Goal: Information Seeking & Learning: Learn about a topic

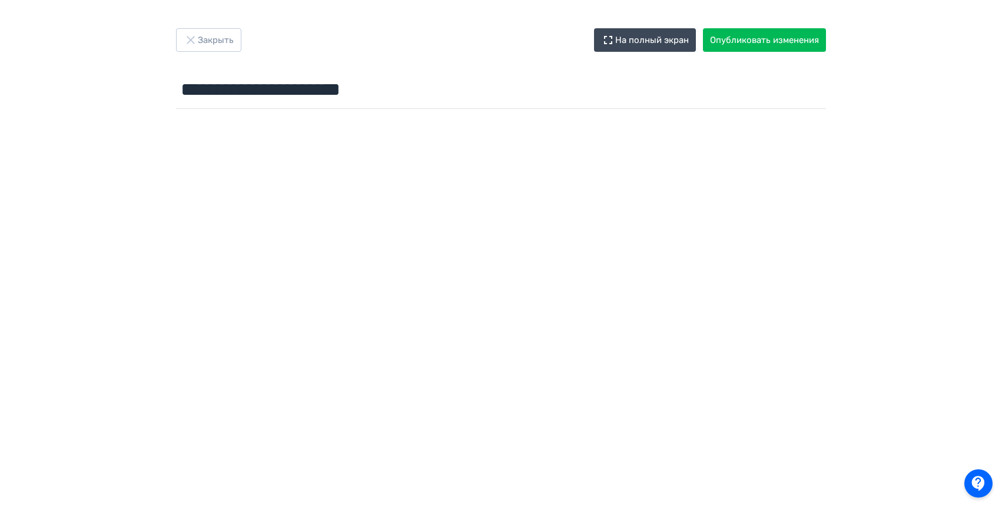
click at [237, 38] on button "Закрыть" at bounding box center [208, 40] width 65 height 24
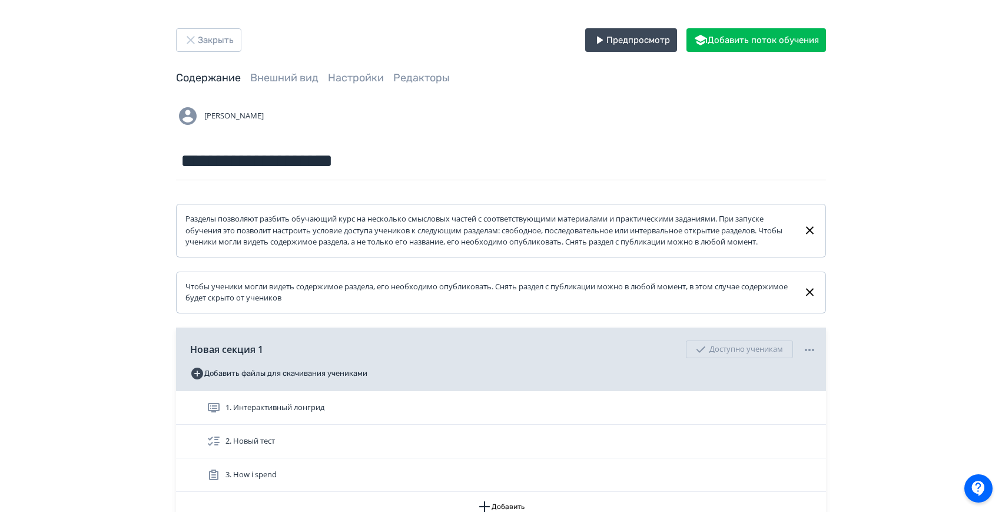
click at [223, 47] on button "Закрыть" at bounding box center [208, 40] width 65 height 24
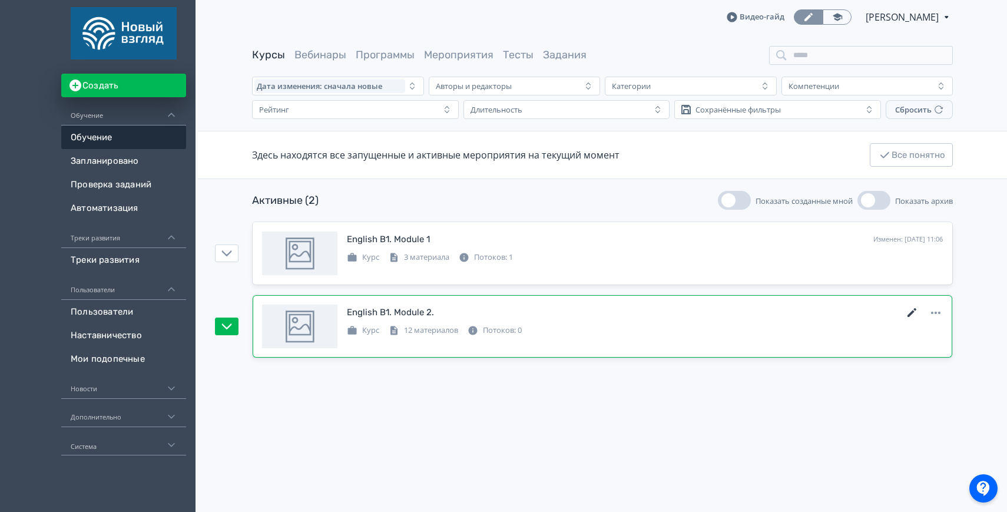
click at [909, 314] on icon at bounding box center [912, 313] width 14 height 14
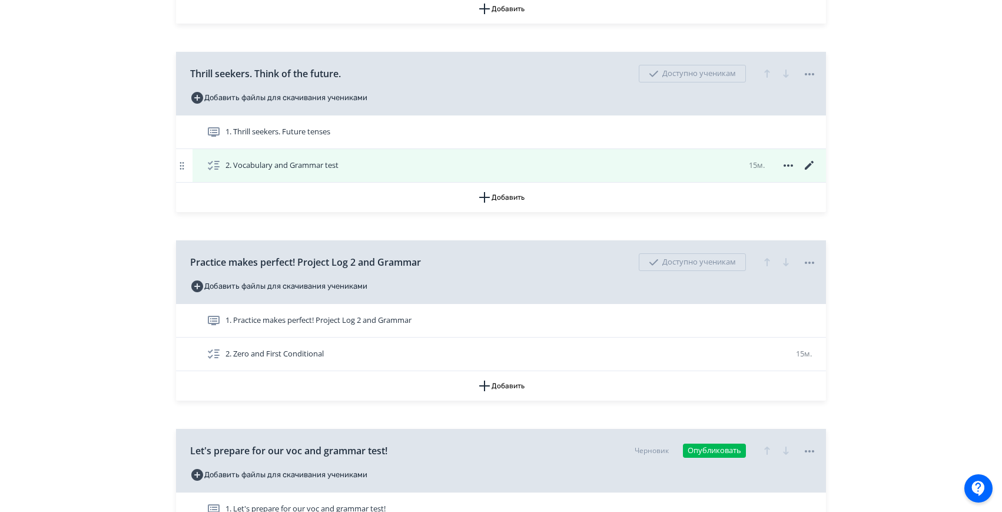
scroll to position [509, 0]
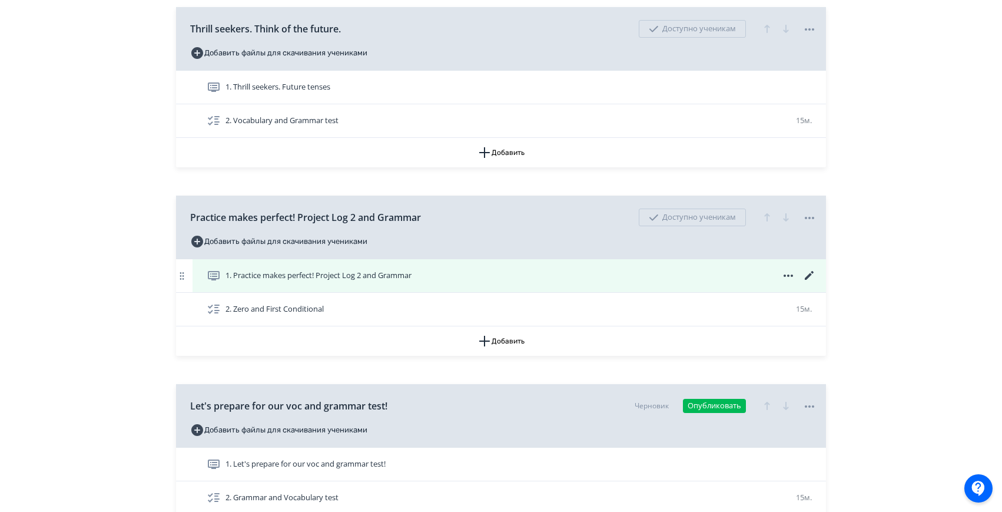
click at [808, 280] on icon at bounding box center [809, 275] width 9 height 9
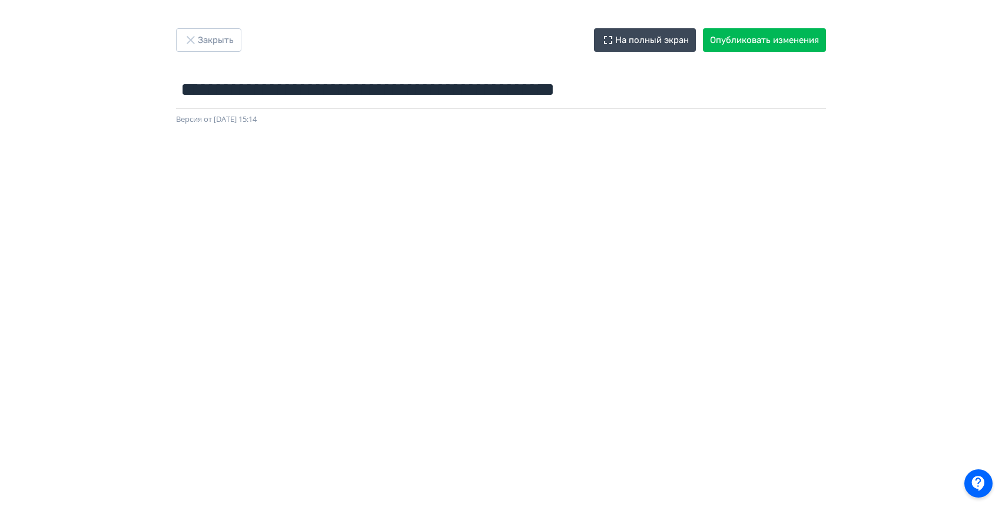
click at [226, 36] on button "Закрыть" at bounding box center [208, 40] width 65 height 24
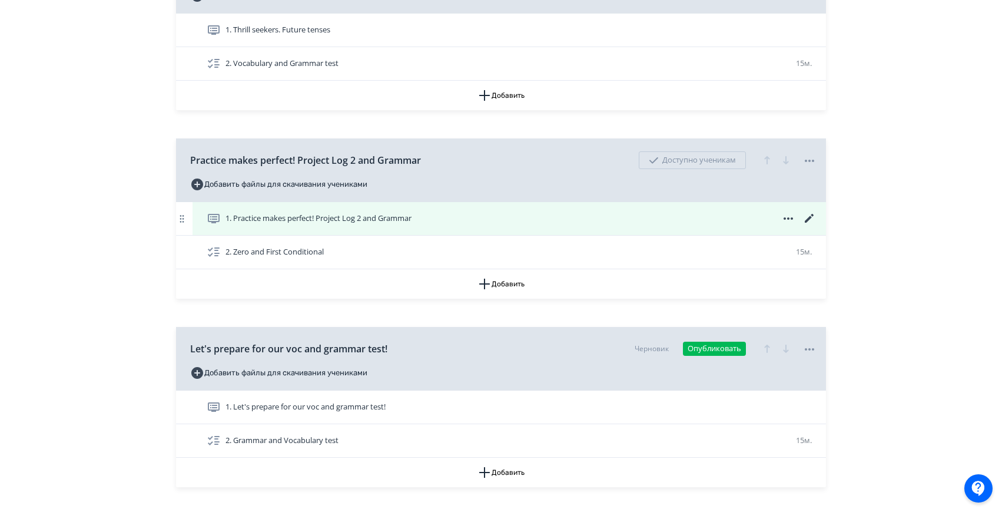
scroll to position [625, 0]
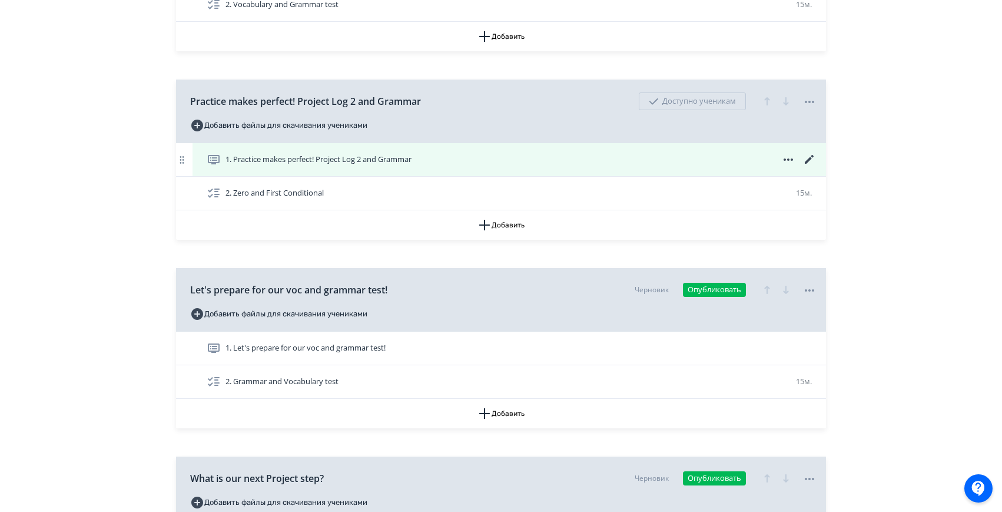
click at [808, 167] on icon at bounding box center [810, 160] width 14 height 14
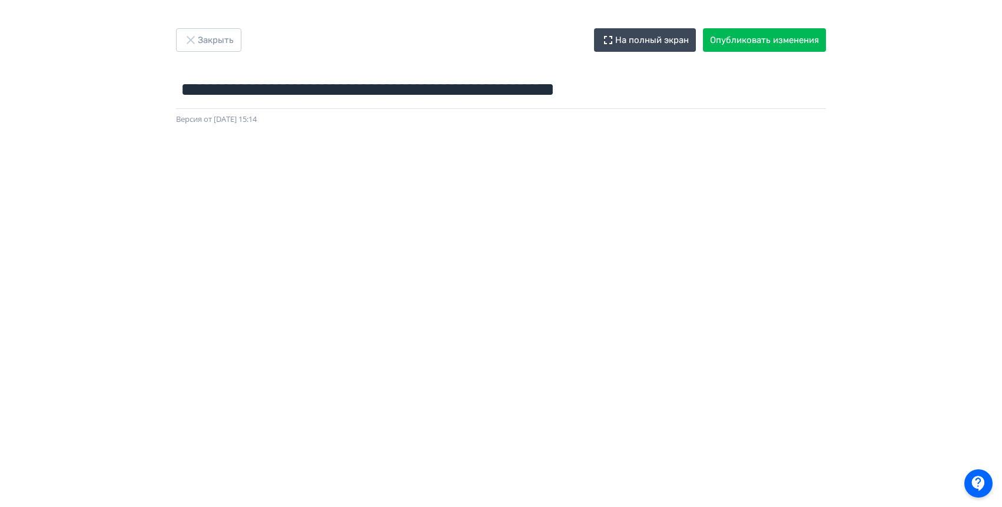
click at [212, 38] on button "Закрыть" at bounding box center [208, 40] width 65 height 24
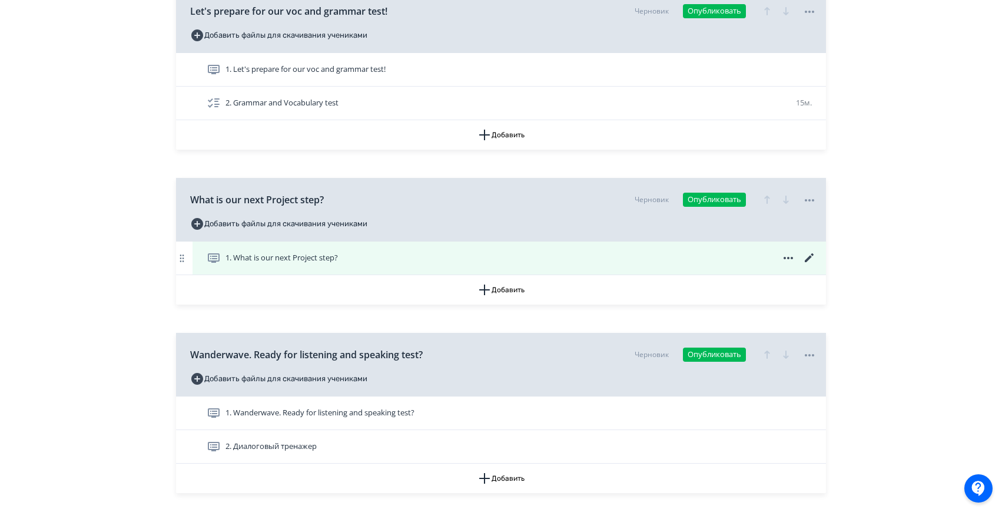
scroll to position [927, 0]
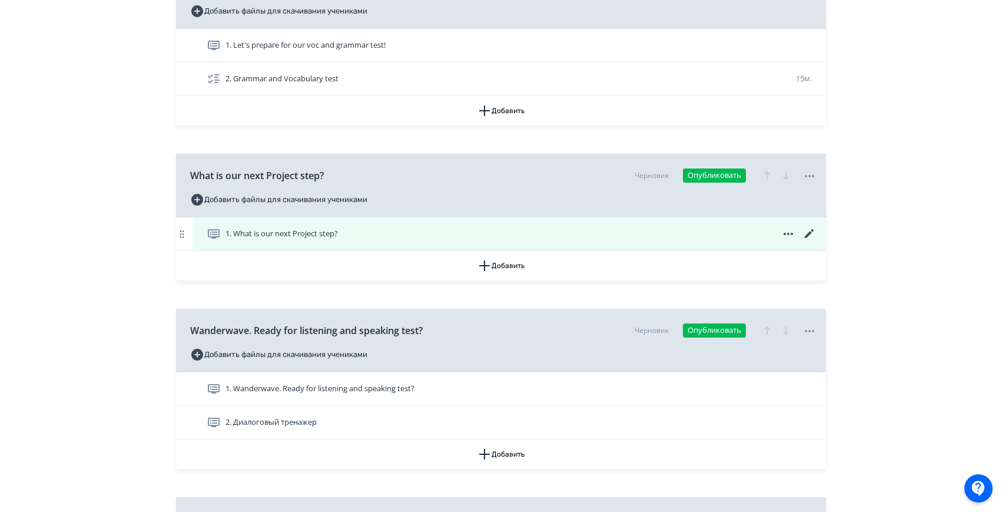
click at [808, 239] on icon at bounding box center [810, 234] width 14 height 14
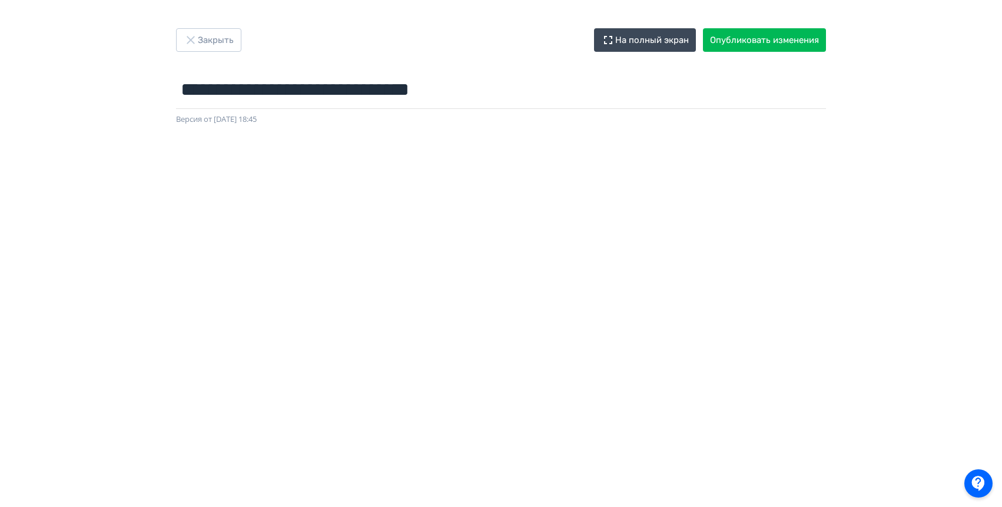
click at [216, 37] on button "Закрыть" at bounding box center [208, 40] width 65 height 24
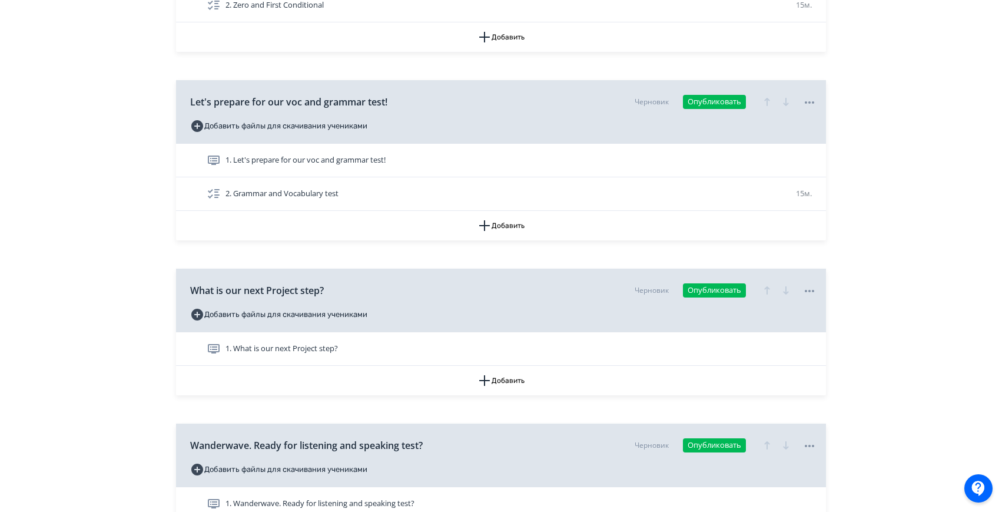
scroll to position [838, 0]
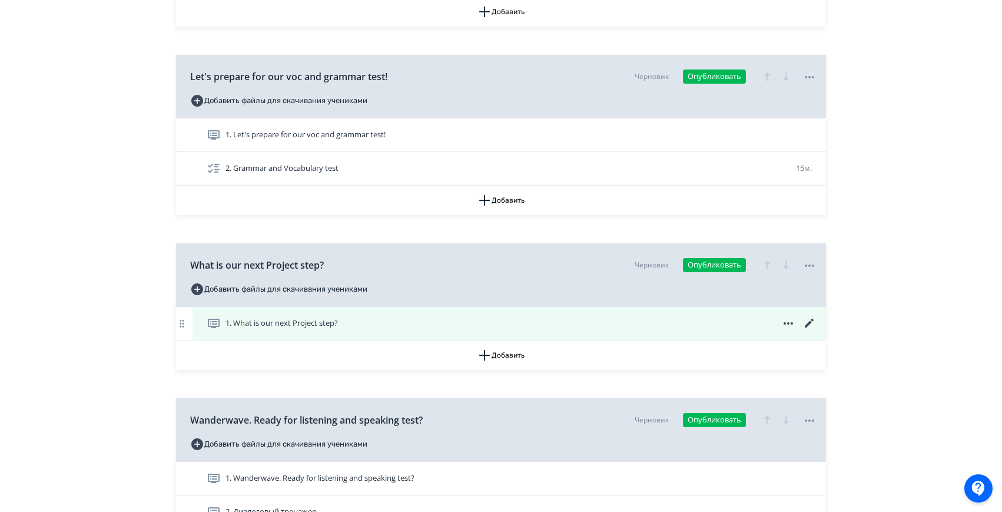
click at [805, 330] on icon at bounding box center [810, 323] width 14 height 14
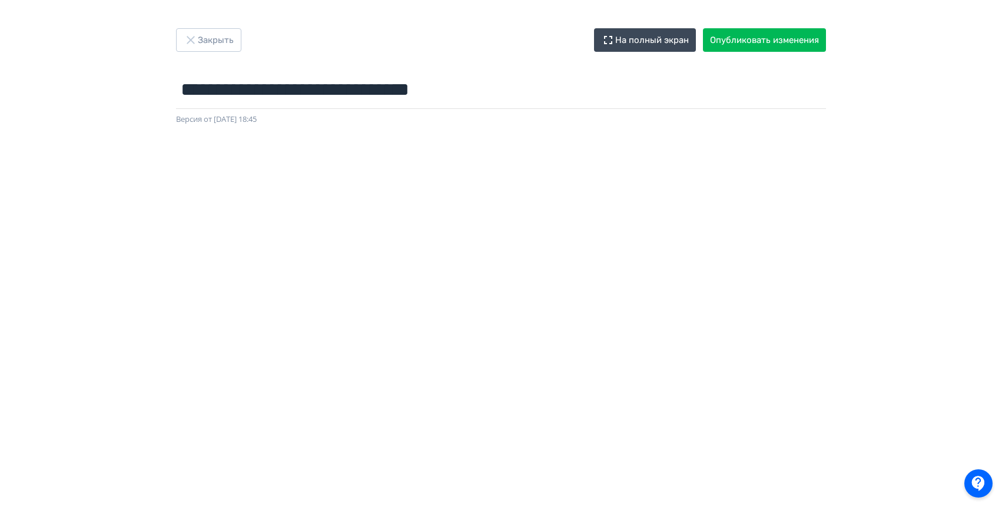
click at [536, 131] on div at bounding box center [501, 390] width 1002 height 530
click at [204, 39] on button "Закрыть" at bounding box center [208, 40] width 65 height 24
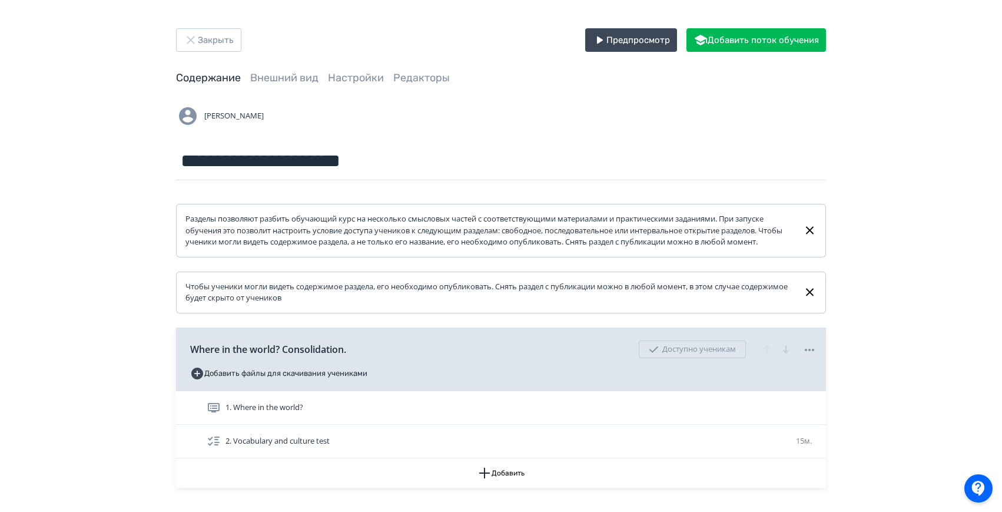
click at [210, 29] on button "Закрыть" at bounding box center [208, 40] width 65 height 24
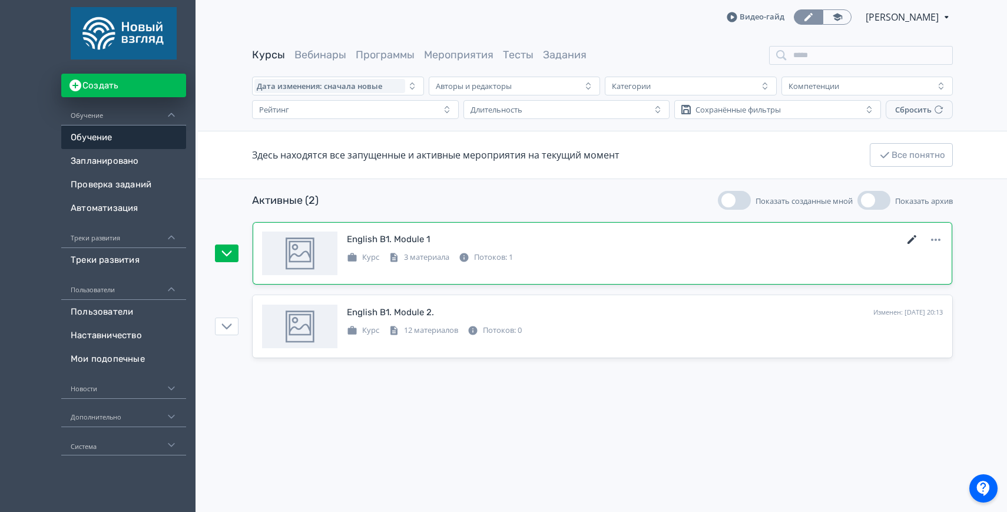
click at [913, 238] on icon at bounding box center [911, 239] width 9 height 9
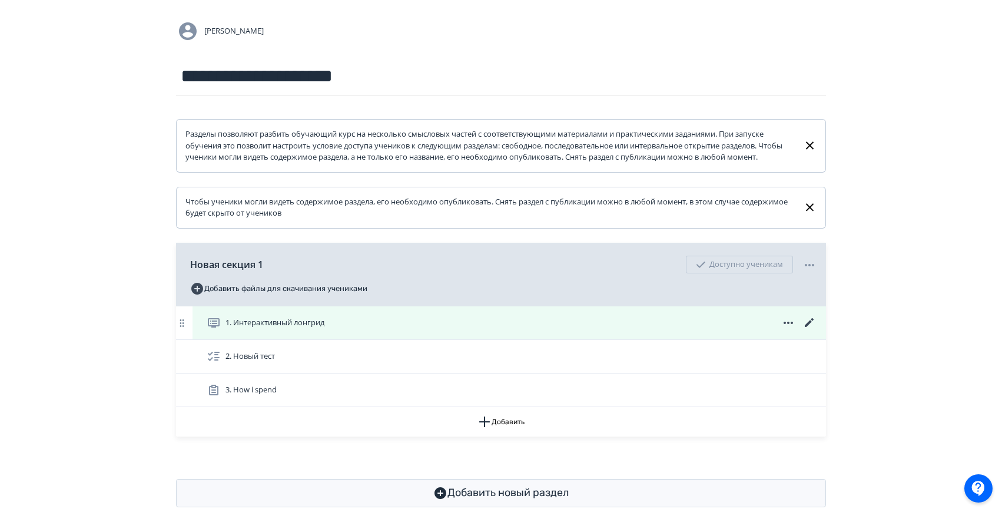
scroll to position [97, 0]
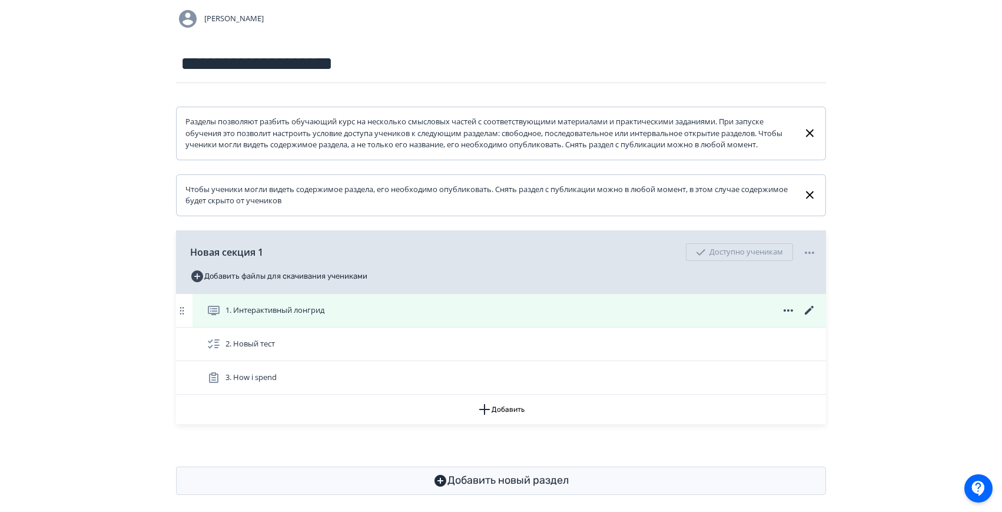
click at [806, 317] on icon at bounding box center [810, 310] width 14 height 14
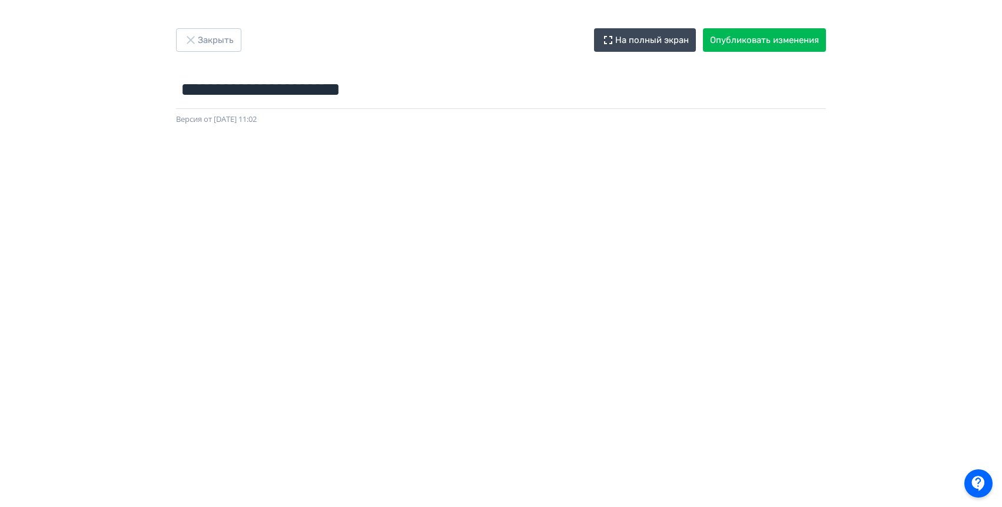
scroll to position [0, 2]
click at [220, 148] on div at bounding box center [501, 390] width 1002 height 530
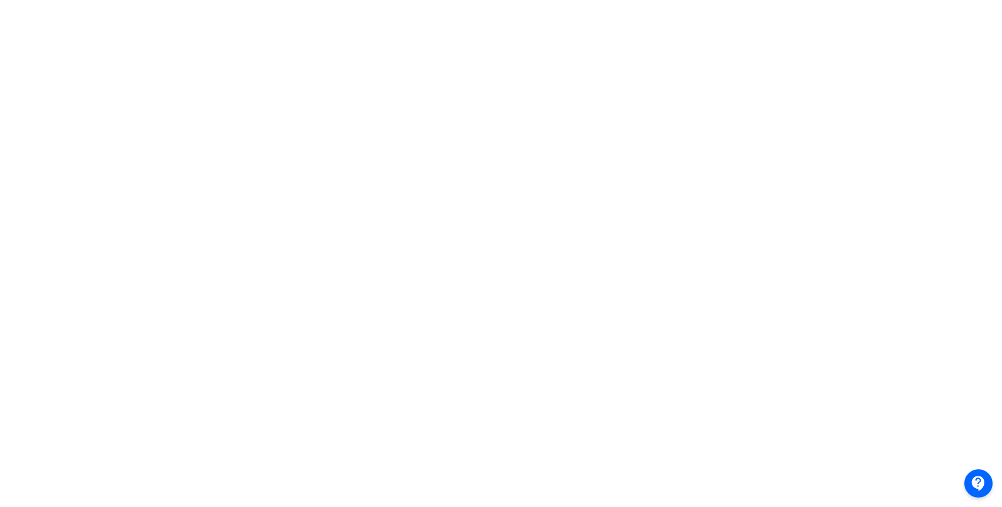
scroll to position [175, 2]
